Goal: Find contact information: Find contact information

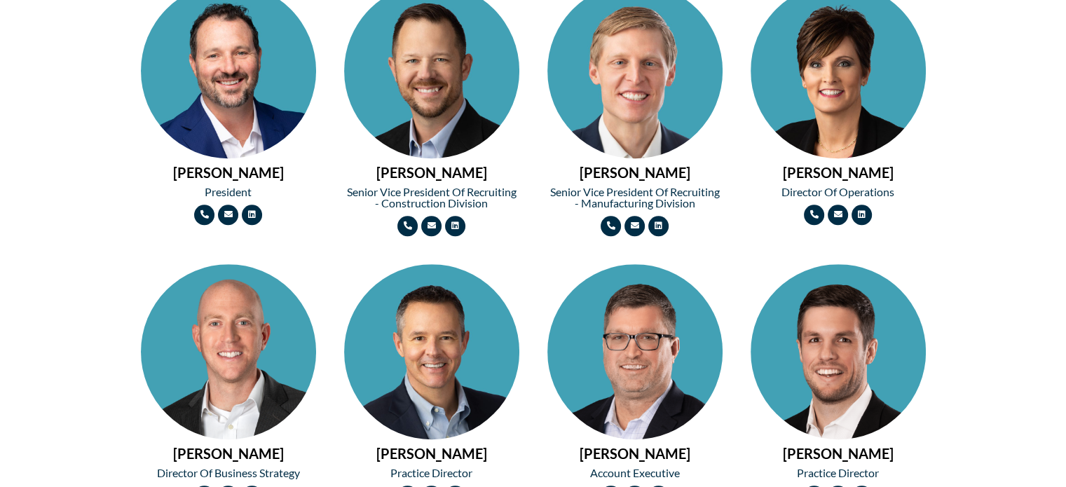
scroll to position [701, 0]
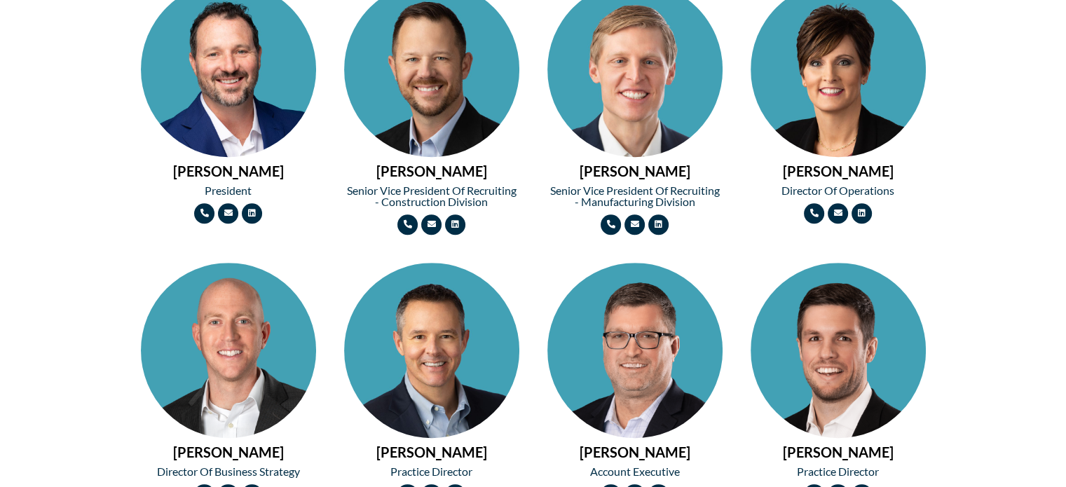
click at [227, 170] on h2 "[PERSON_NAME]" at bounding box center [228, 171] width 175 height 14
click at [816, 187] on h2 "Director of Operations" at bounding box center [837, 190] width 175 height 11
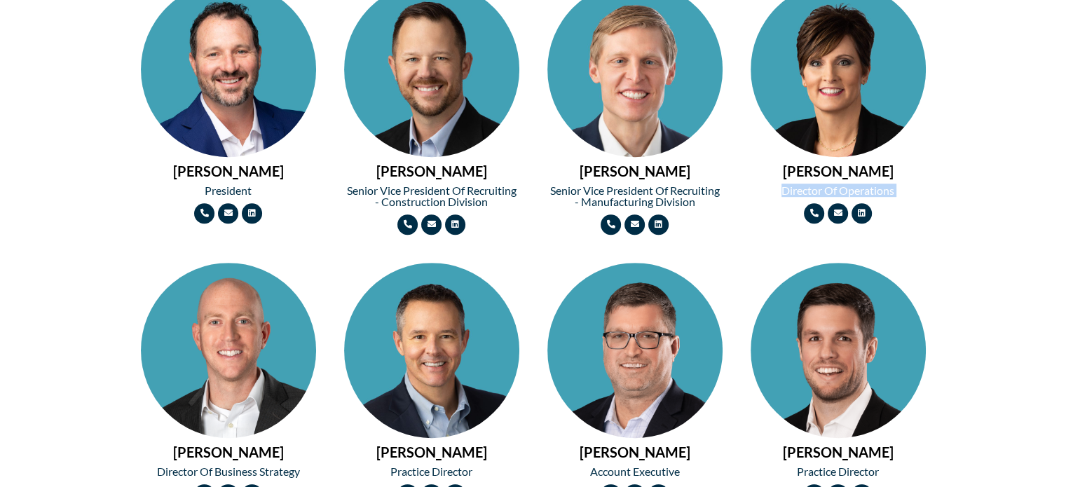
click at [816, 187] on h2 "Director of Operations" at bounding box center [837, 190] width 175 height 11
click at [221, 170] on h2 "[PERSON_NAME]" at bounding box center [228, 171] width 175 height 14
click at [439, 174] on h2 "[PERSON_NAME]" at bounding box center [431, 171] width 175 height 14
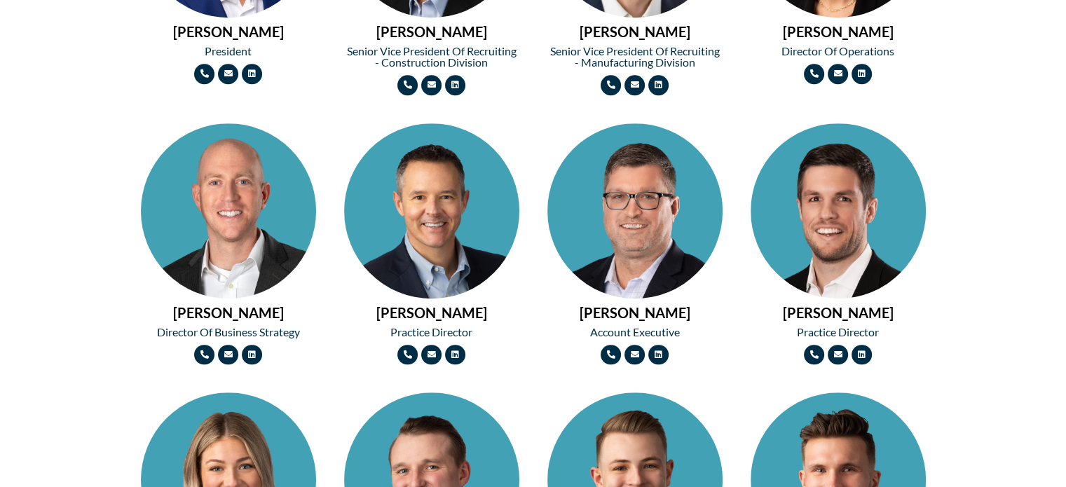
scroll to position [911, 0]
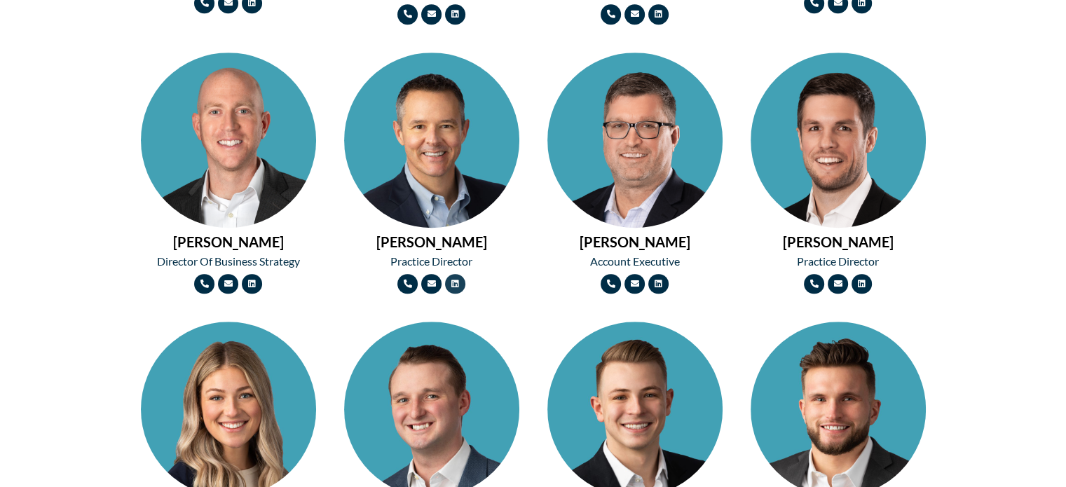
click at [456, 282] on icon at bounding box center [455, 284] width 8 height 8
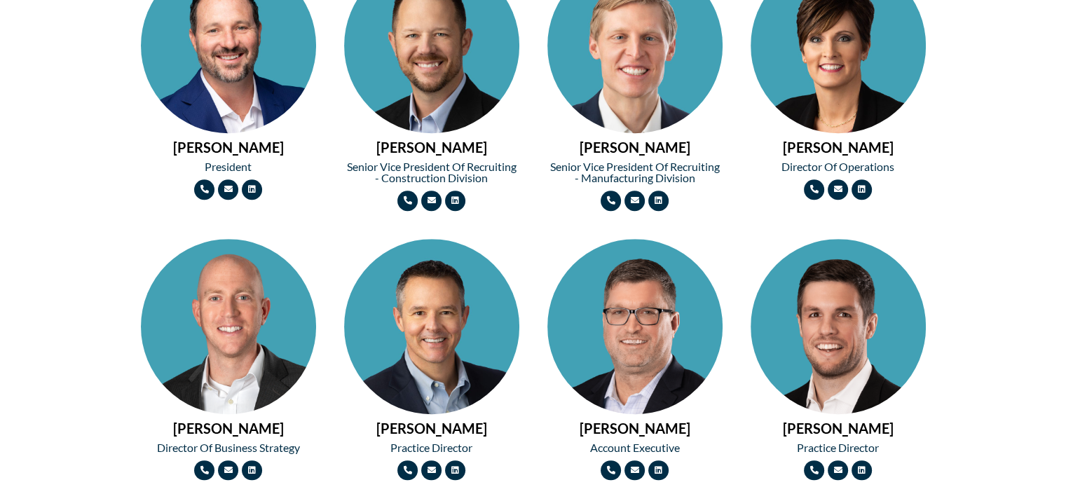
scroll to position [701, 0]
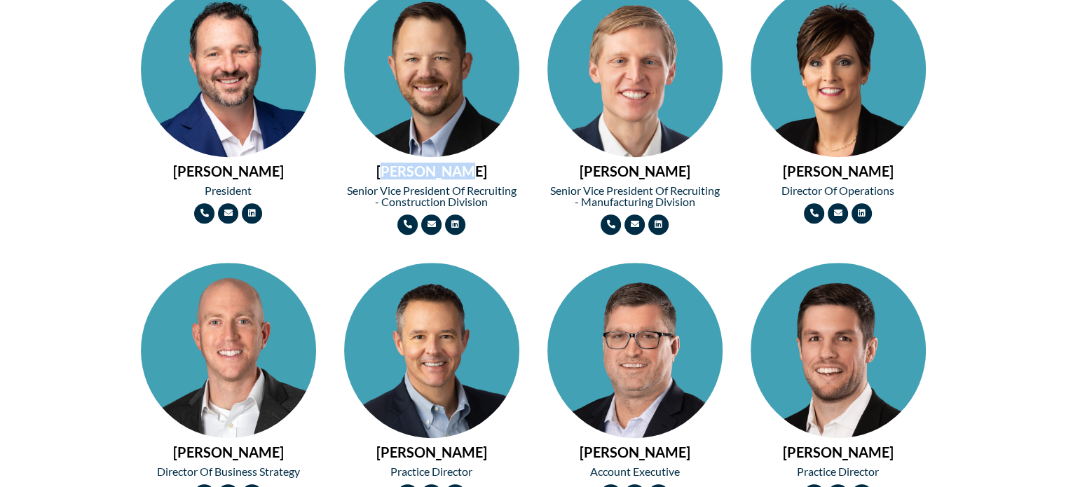
drag, startPoint x: 397, startPoint y: 167, endPoint x: 508, endPoint y: 167, distance: 111.4
click at [508, 167] on h2 "[PERSON_NAME]" at bounding box center [431, 171] width 175 height 14
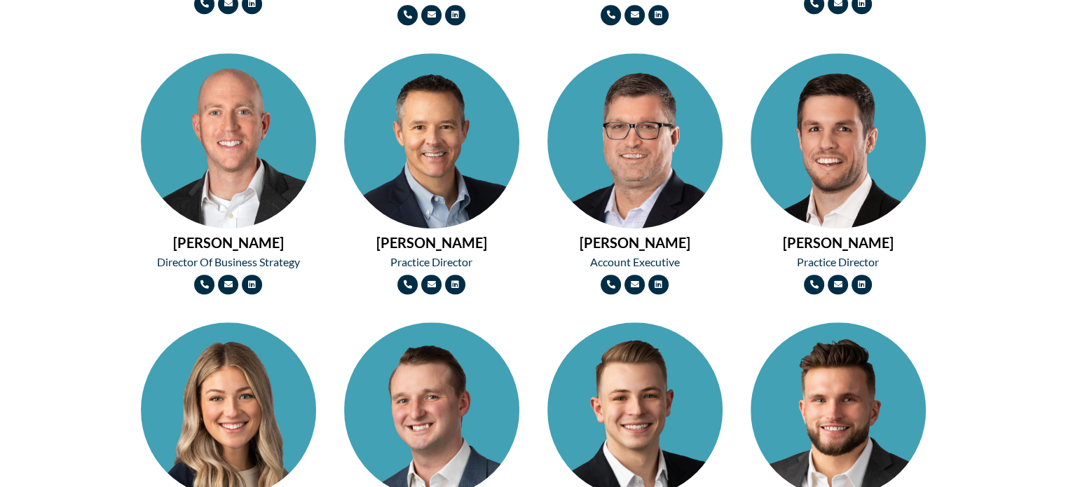
scroll to position [911, 0]
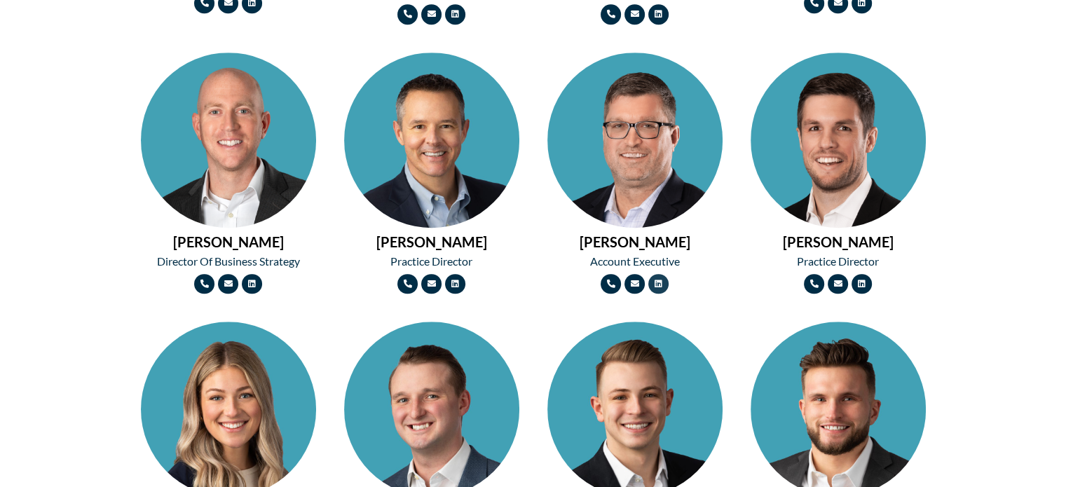
click at [664, 282] on link "Linkedin" at bounding box center [658, 284] width 20 height 20
click at [658, 280] on icon at bounding box center [658, 284] width 8 height 8
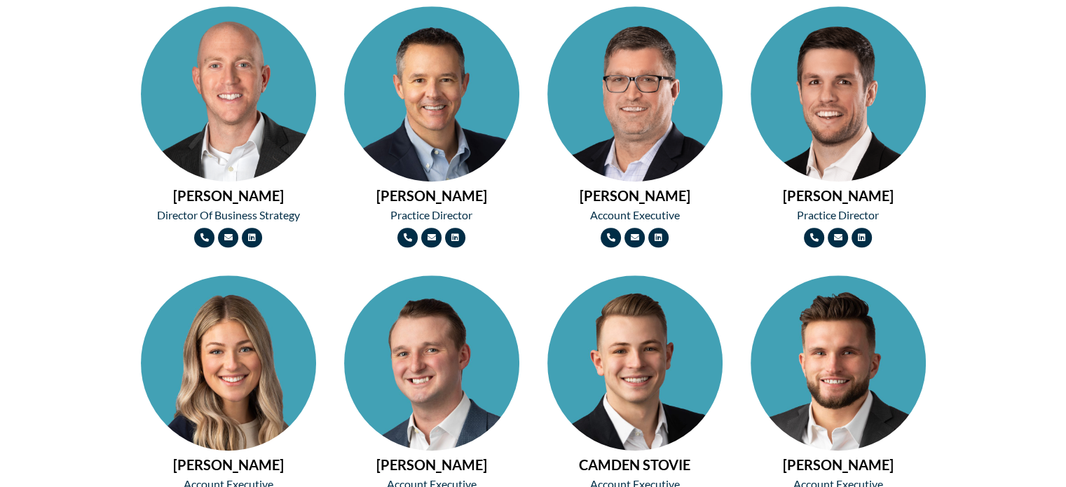
scroll to position [981, 0]
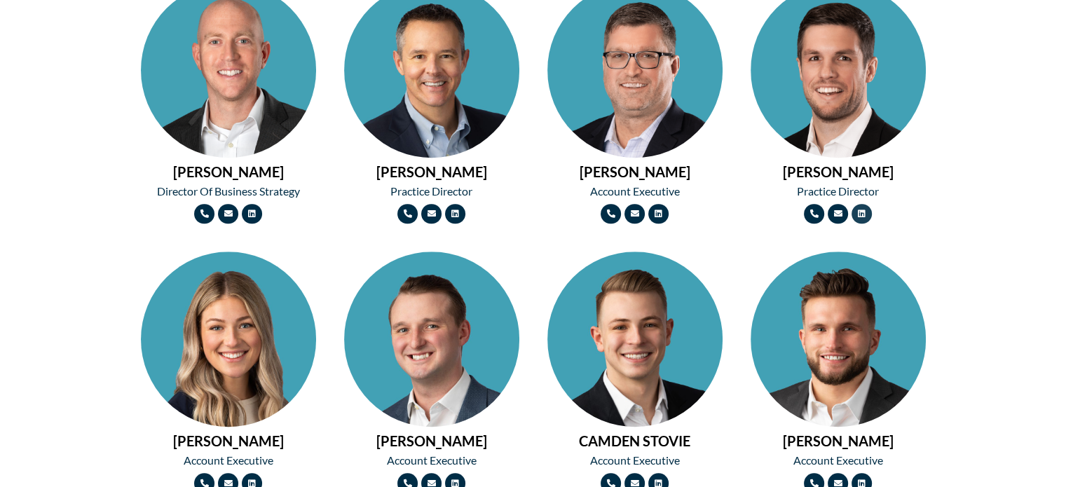
click at [861, 212] on icon at bounding box center [861, 214] width 8 height 8
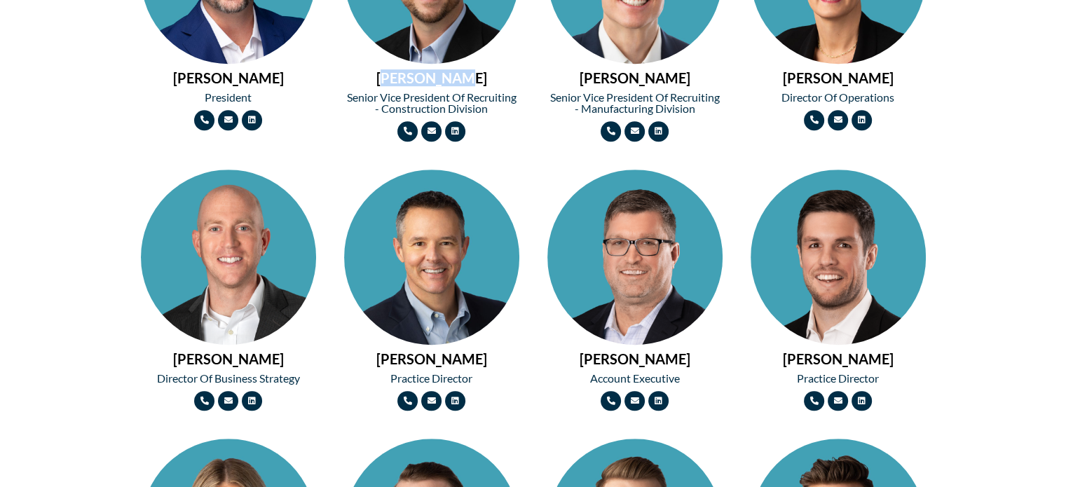
scroll to position [771, 0]
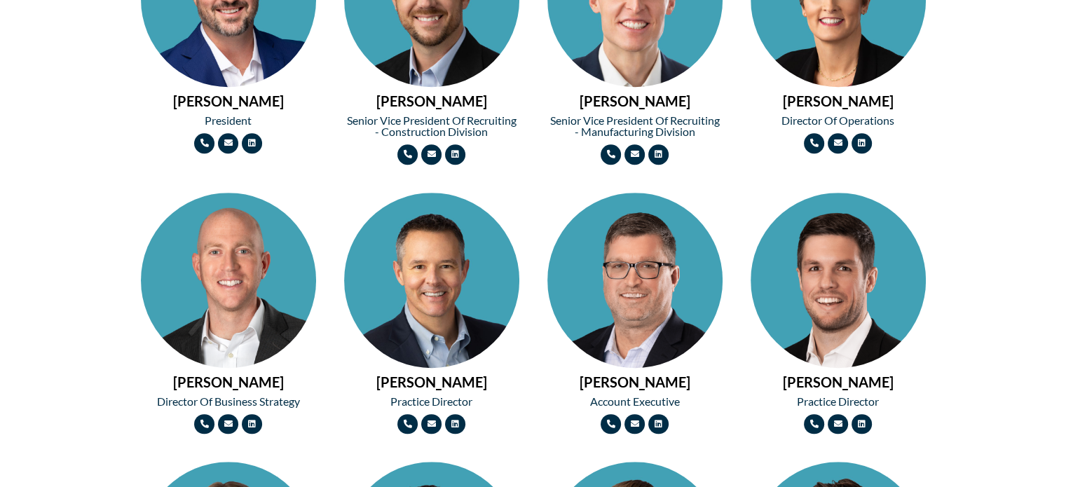
click at [403, 119] on h2 "Senior Vice President of Recruiting - Construction Division" at bounding box center [431, 126] width 175 height 22
drag, startPoint x: 403, startPoint y: 119, endPoint x: 522, endPoint y: 119, distance: 119.1
click at [522, 119] on div "CHRIS MEYER Senior Vice President of Recruiting - Construction Division Phone-a…" at bounding box center [431, 38] width 189 height 267
drag, startPoint x: 587, startPoint y: 122, endPoint x: 633, endPoint y: 122, distance: 46.2
click at [633, 122] on h2 "Senior Vice President of Recruiting - Manufacturing Division" at bounding box center [634, 126] width 175 height 22
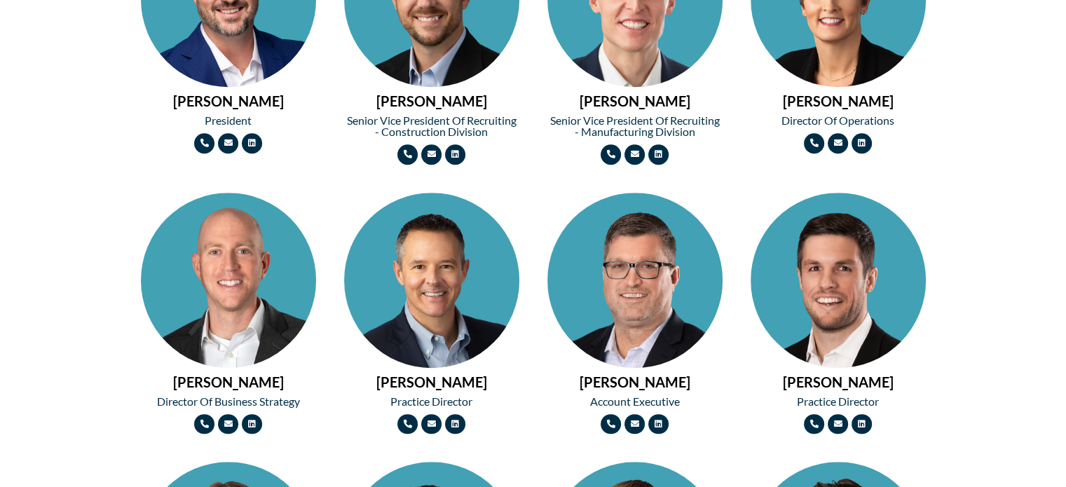
click at [810, 116] on h2 "Director of Operations" at bounding box center [837, 120] width 175 height 11
drag, startPoint x: 205, startPoint y: 402, endPoint x: 362, endPoint y: 413, distance: 157.3
click at [262, 405] on h2 "Director of Business Strategy" at bounding box center [228, 401] width 175 height 11
drag, startPoint x: 420, startPoint y: 399, endPoint x: 472, endPoint y: 406, distance: 52.2
click at [472, 406] on h2 "Practice Director" at bounding box center [431, 401] width 175 height 11
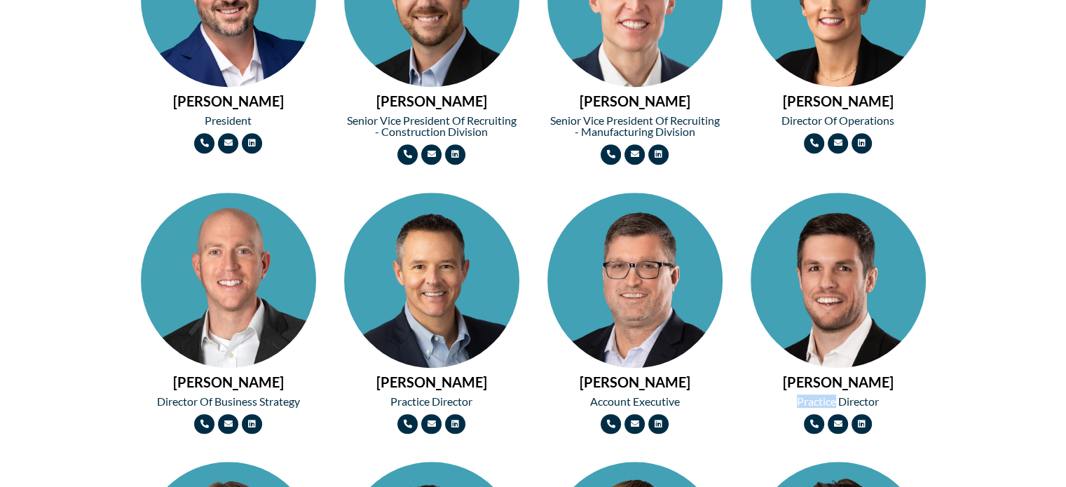
drag, startPoint x: 834, startPoint y: 394, endPoint x: 794, endPoint y: 397, distance: 40.0
click at [794, 397] on div "TYLER CRAIG Practice Director Phone-alt Envelope Linkedin" at bounding box center [837, 314] width 189 height 256
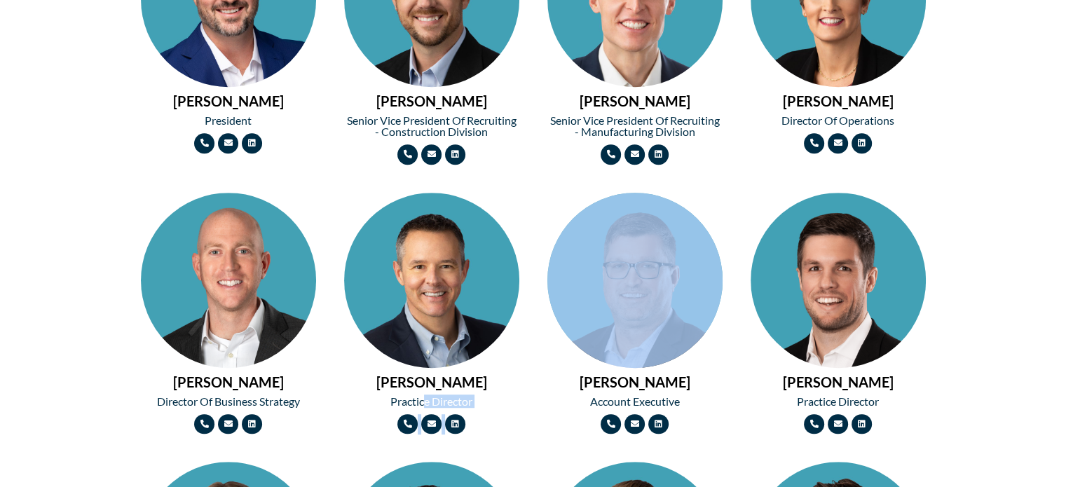
drag, startPoint x: 424, startPoint y: 402, endPoint x: 544, endPoint y: 390, distance: 121.1
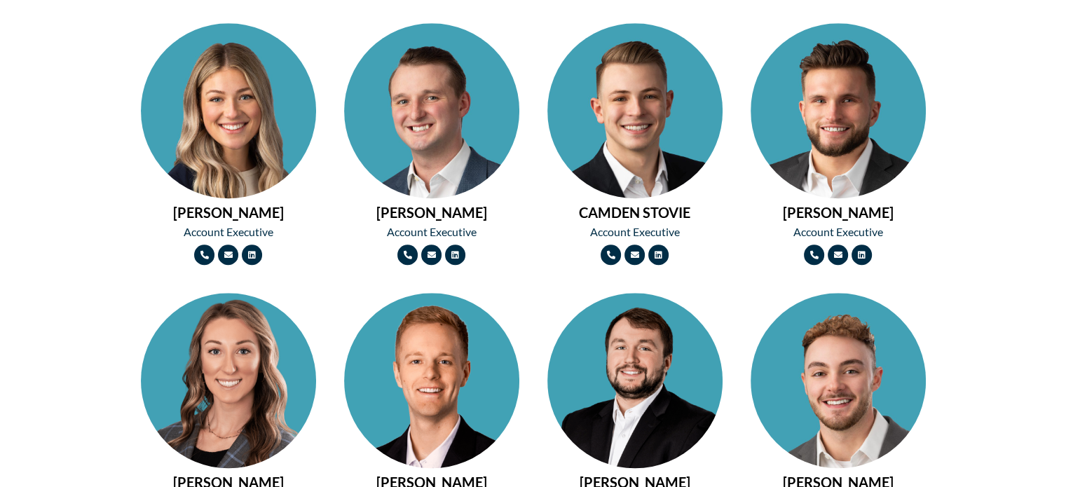
scroll to position [1121, 0]
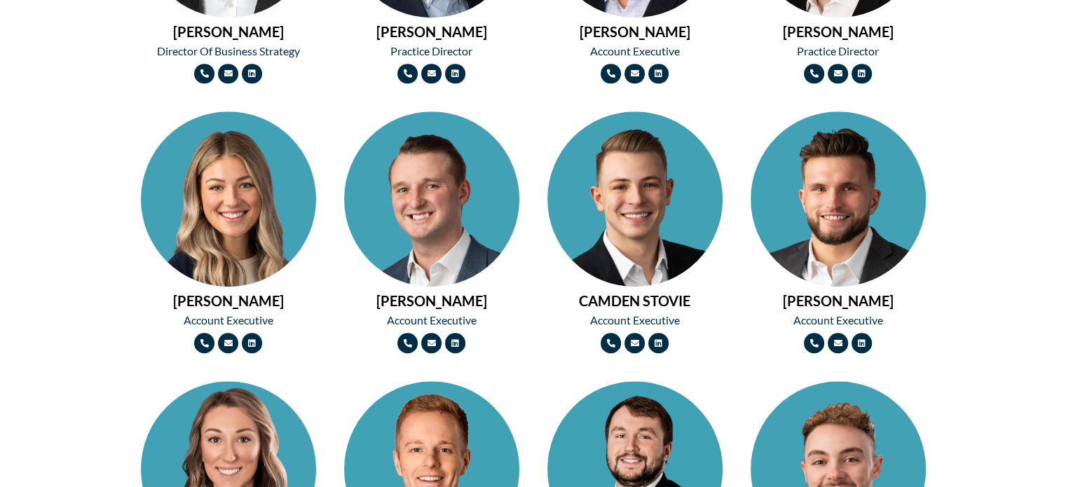
click at [0, 229] on div "THE HGI TEAM MICHAEL BROWN President Phone-alt Envelope Linkedin CHRIS MEYER Se…" at bounding box center [533, 352] width 1066 height 1785
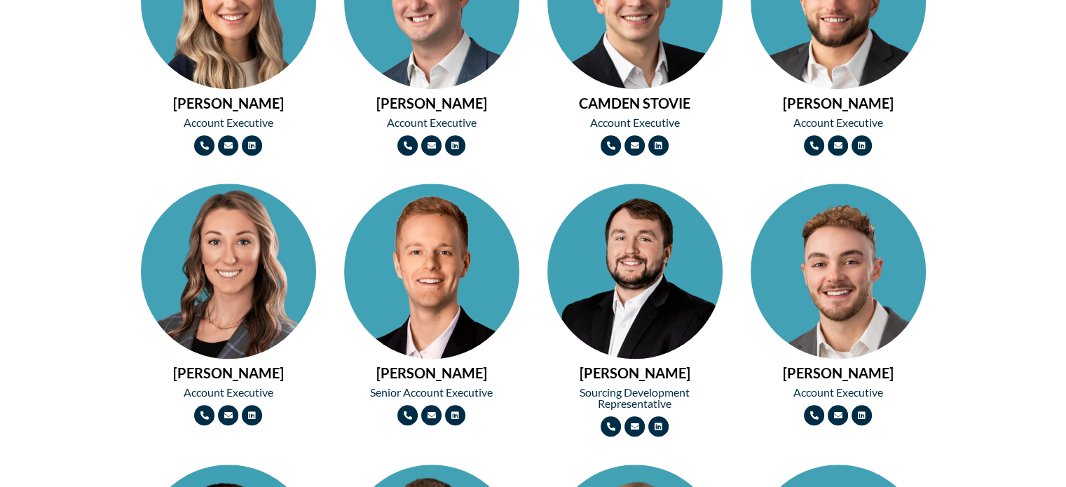
scroll to position [1472, 0]
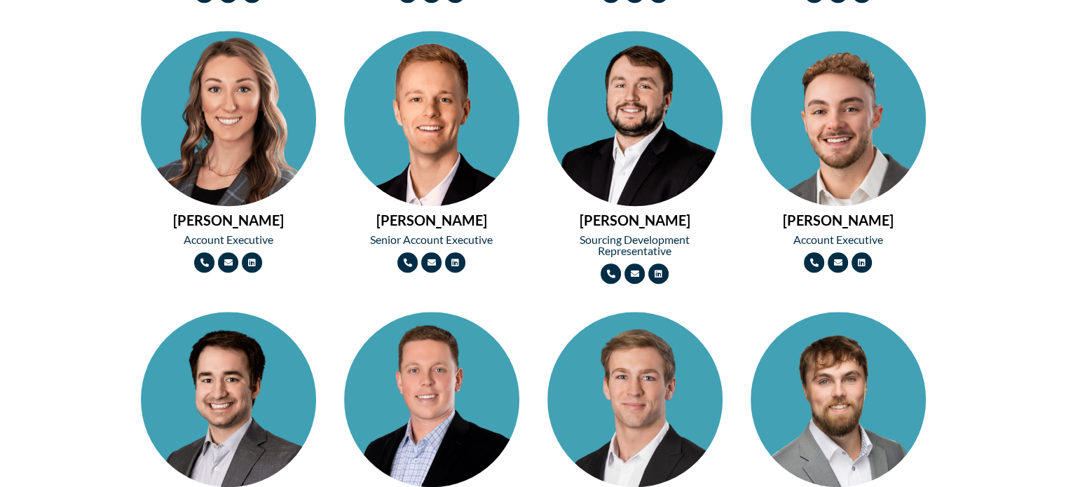
click at [423, 235] on h2 "Senior Account Executive" at bounding box center [431, 239] width 175 height 11
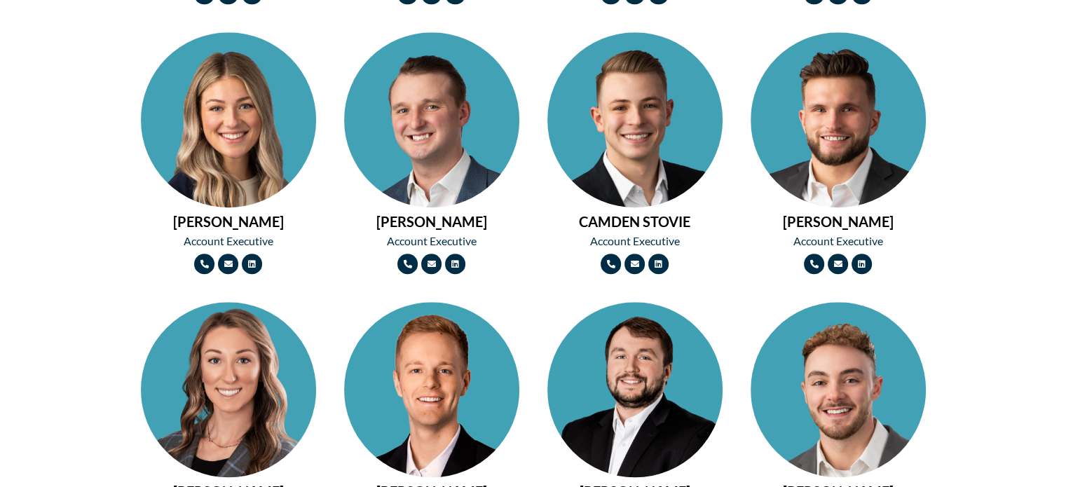
scroll to position [1401, 0]
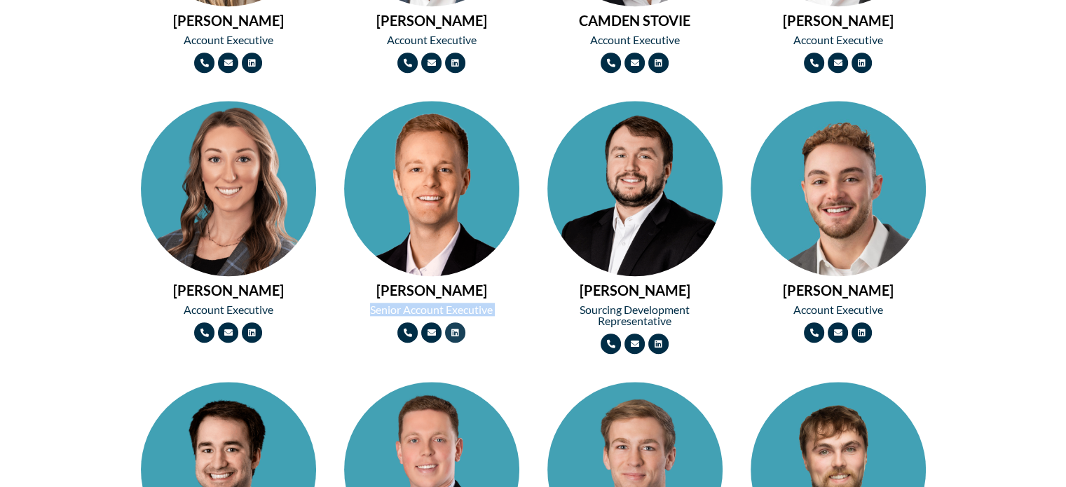
click at [457, 327] on link "Linkedin" at bounding box center [455, 332] width 20 height 20
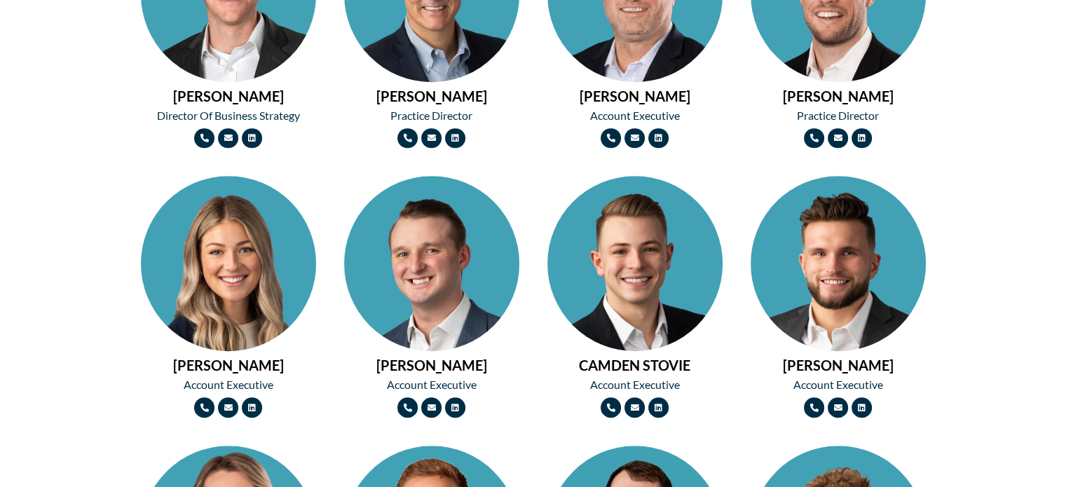
scroll to position [1051, 0]
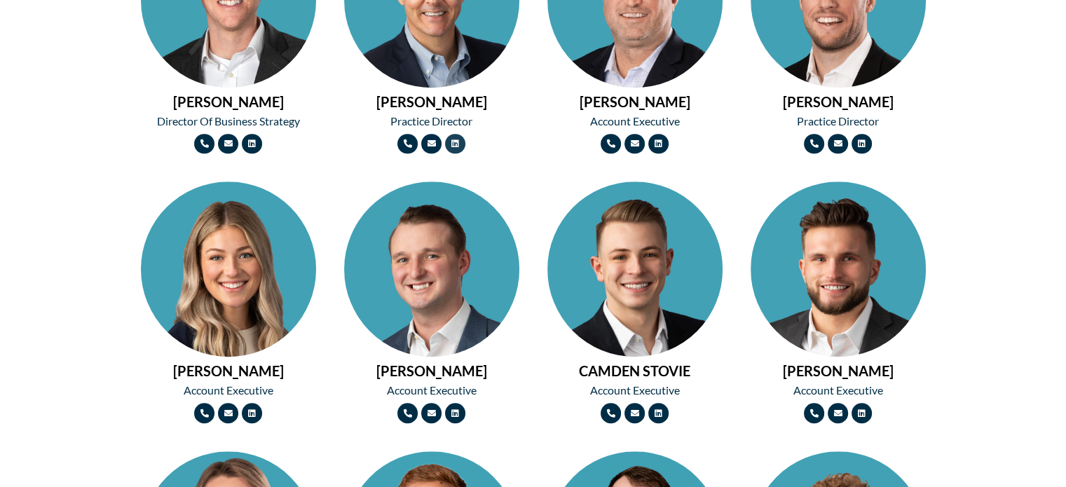
click at [457, 139] on icon at bounding box center [455, 143] width 8 height 8
click at [248, 143] on icon at bounding box center [251, 143] width 8 height 8
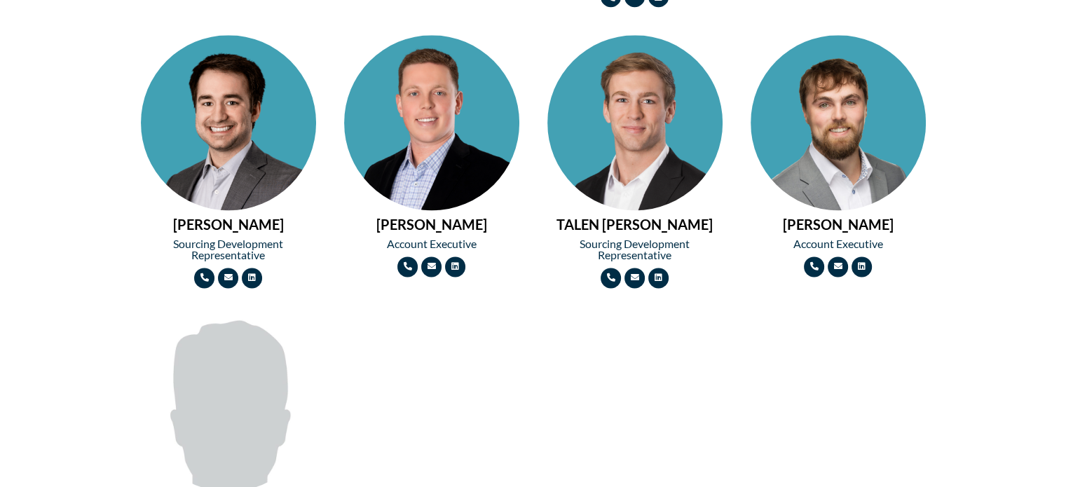
scroll to position [2032, 0]
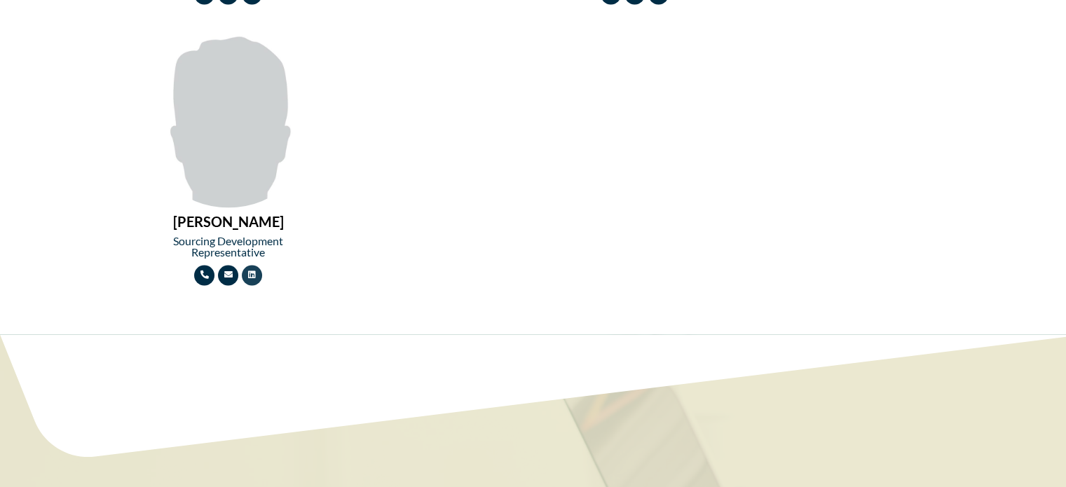
click at [257, 280] on link "Linkedin" at bounding box center [252, 275] width 20 height 20
